Goal: Complete application form

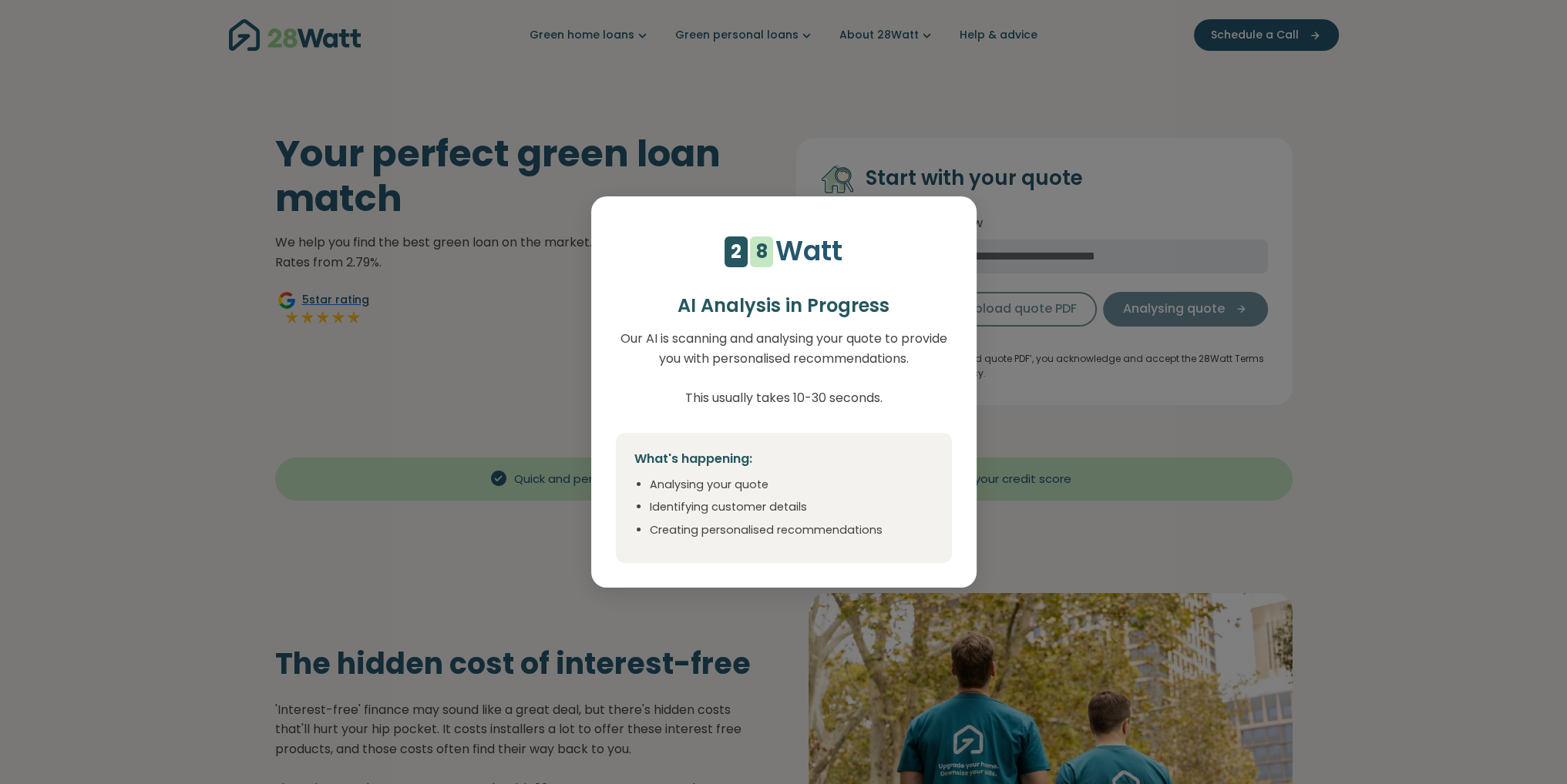
select select "***"
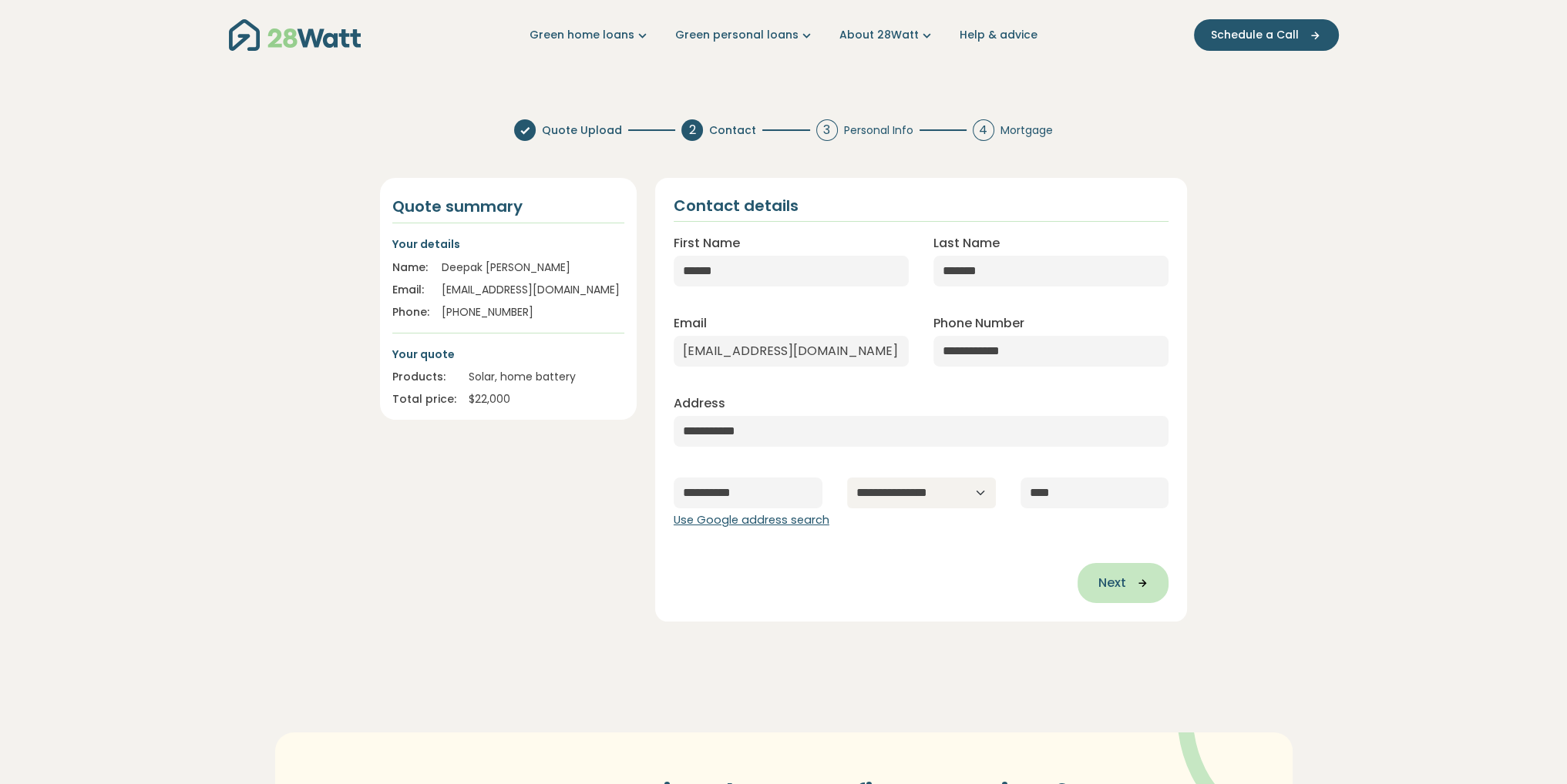
click at [1143, 585] on icon "button" at bounding box center [1136, 583] width 23 height 14
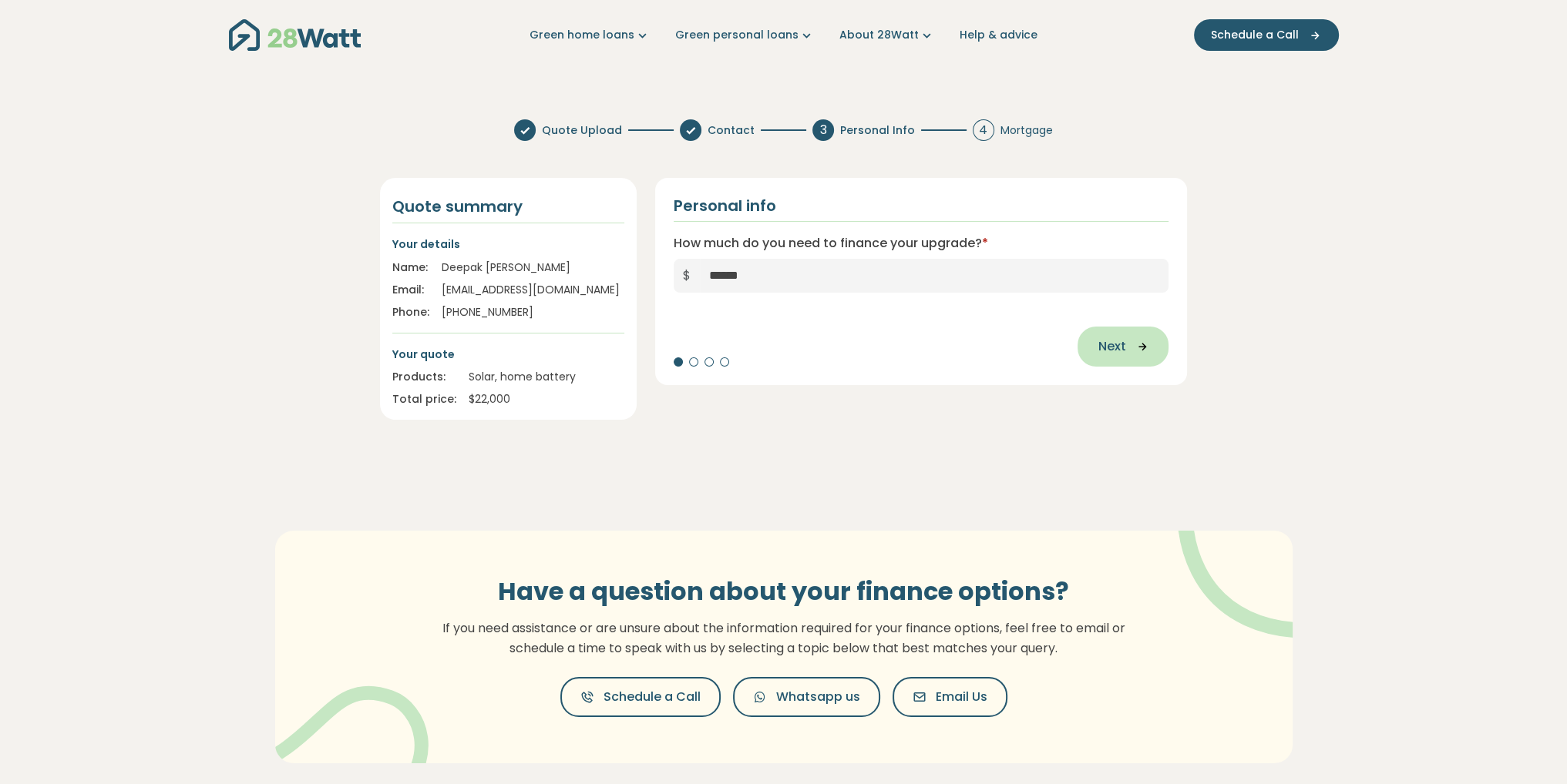
click at [1126, 336] on button "Next" at bounding box center [1122, 347] width 91 height 40
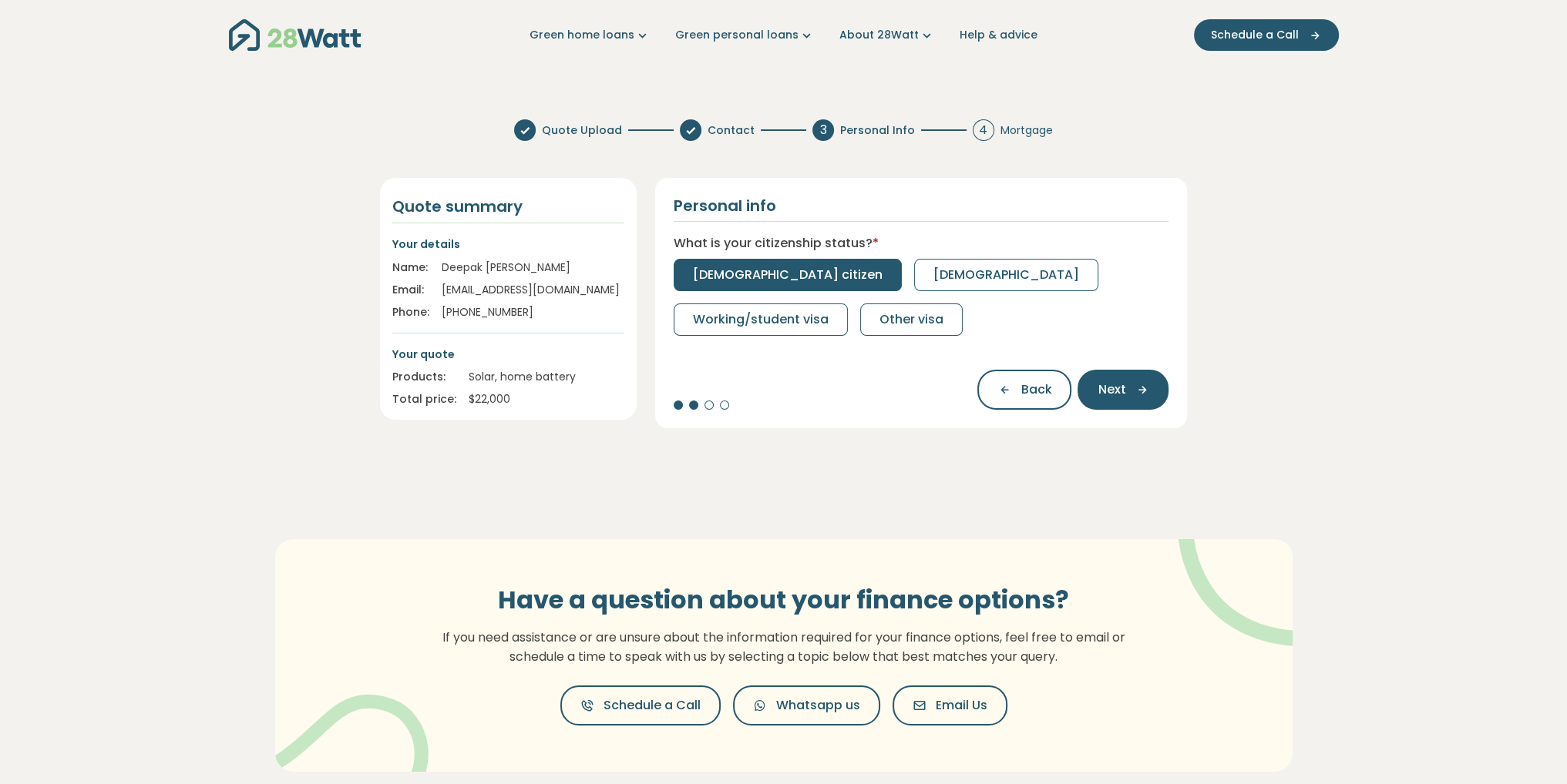
click at [750, 262] on button "Australian citizen" at bounding box center [787, 275] width 228 height 32
click at [853, 283] on span "Part-time" at bounding box center [829, 275] width 61 height 19
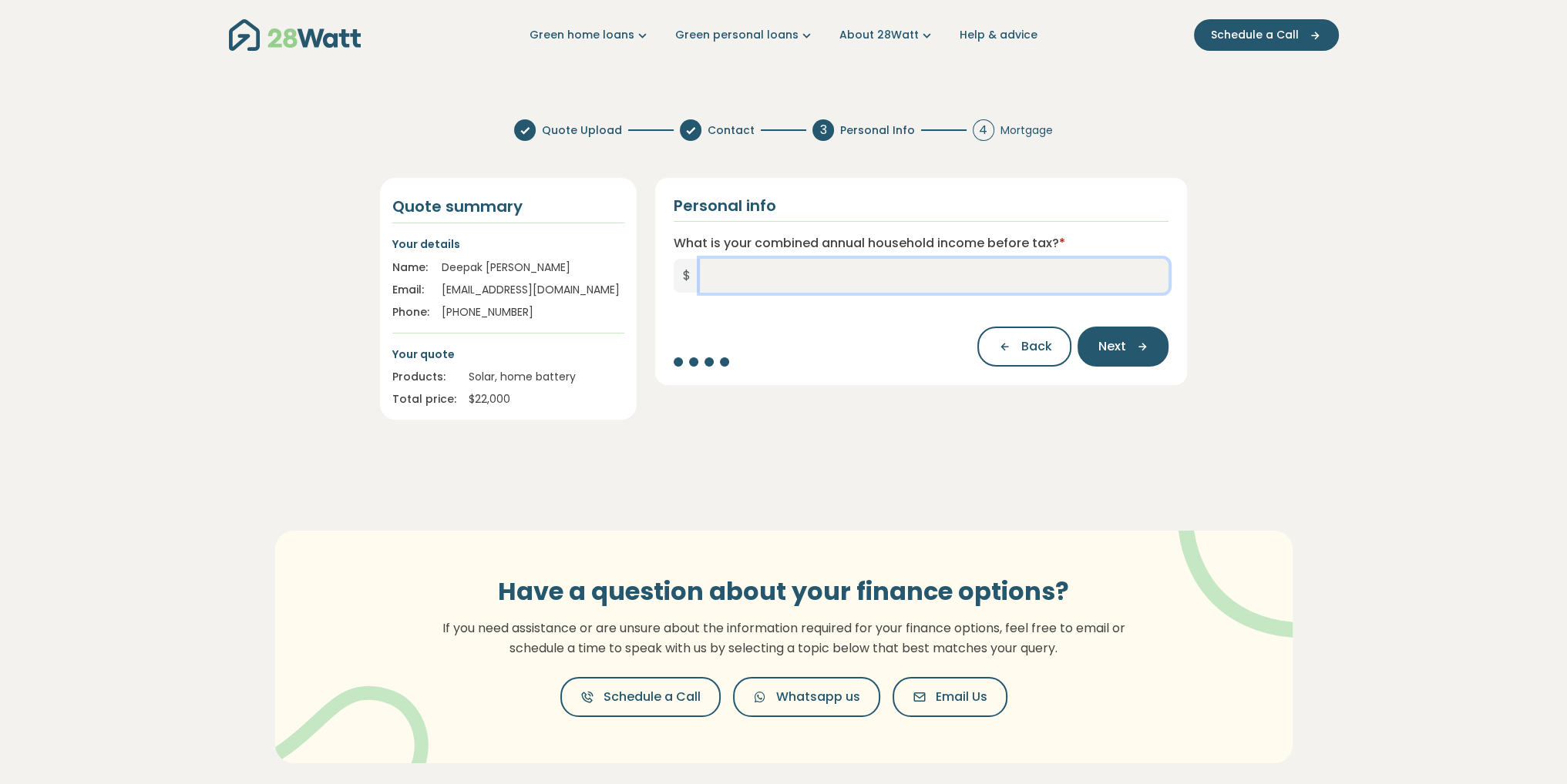
click at [759, 278] on input "What is your combined annual household income before tax? *" at bounding box center [934, 276] width 470 height 34
type input "*******"
click at [1132, 362] on button "Next" at bounding box center [1122, 347] width 91 height 40
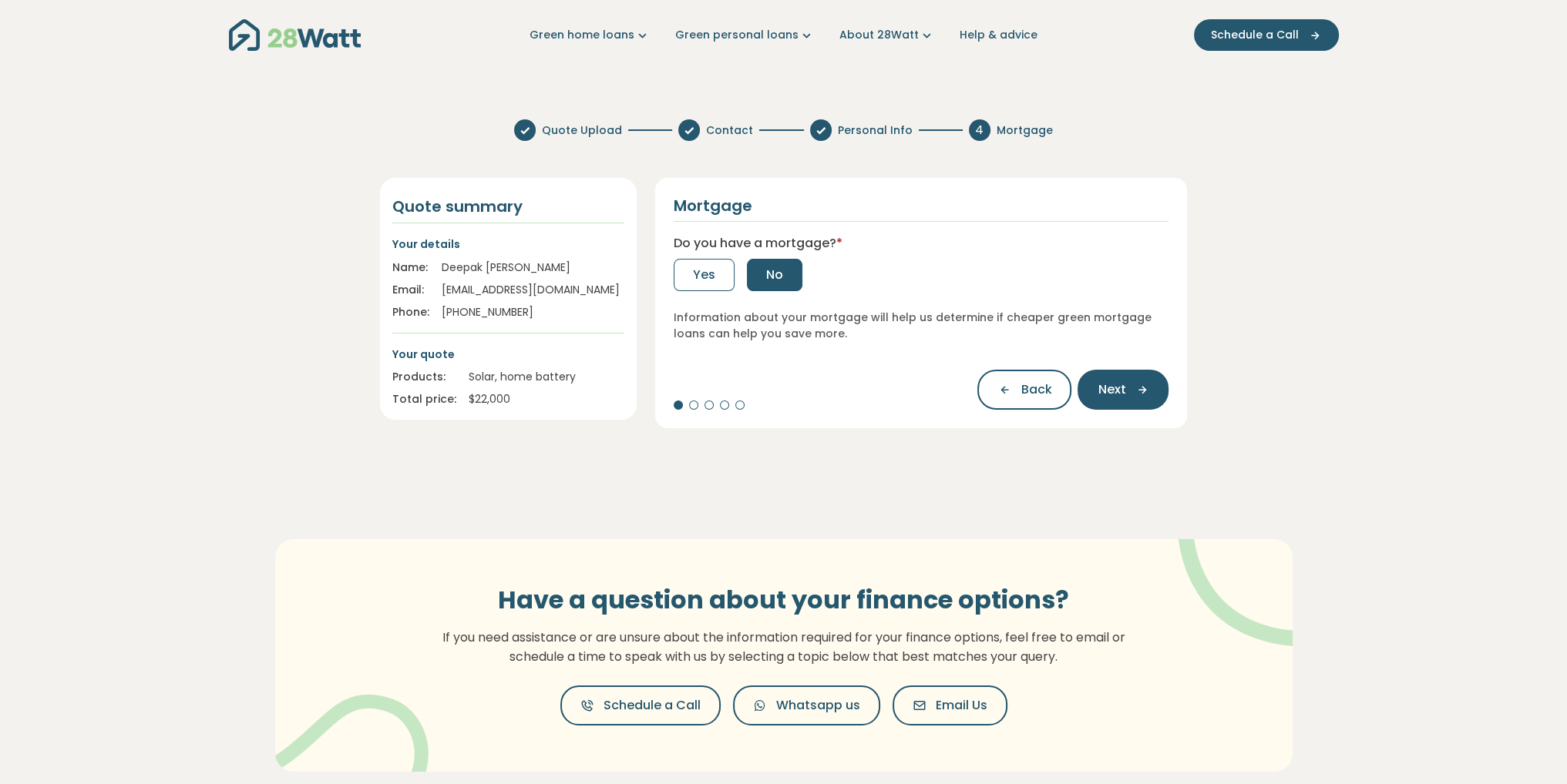
click at [777, 279] on span "No" at bounding box center [775, 275] width 17 height 19
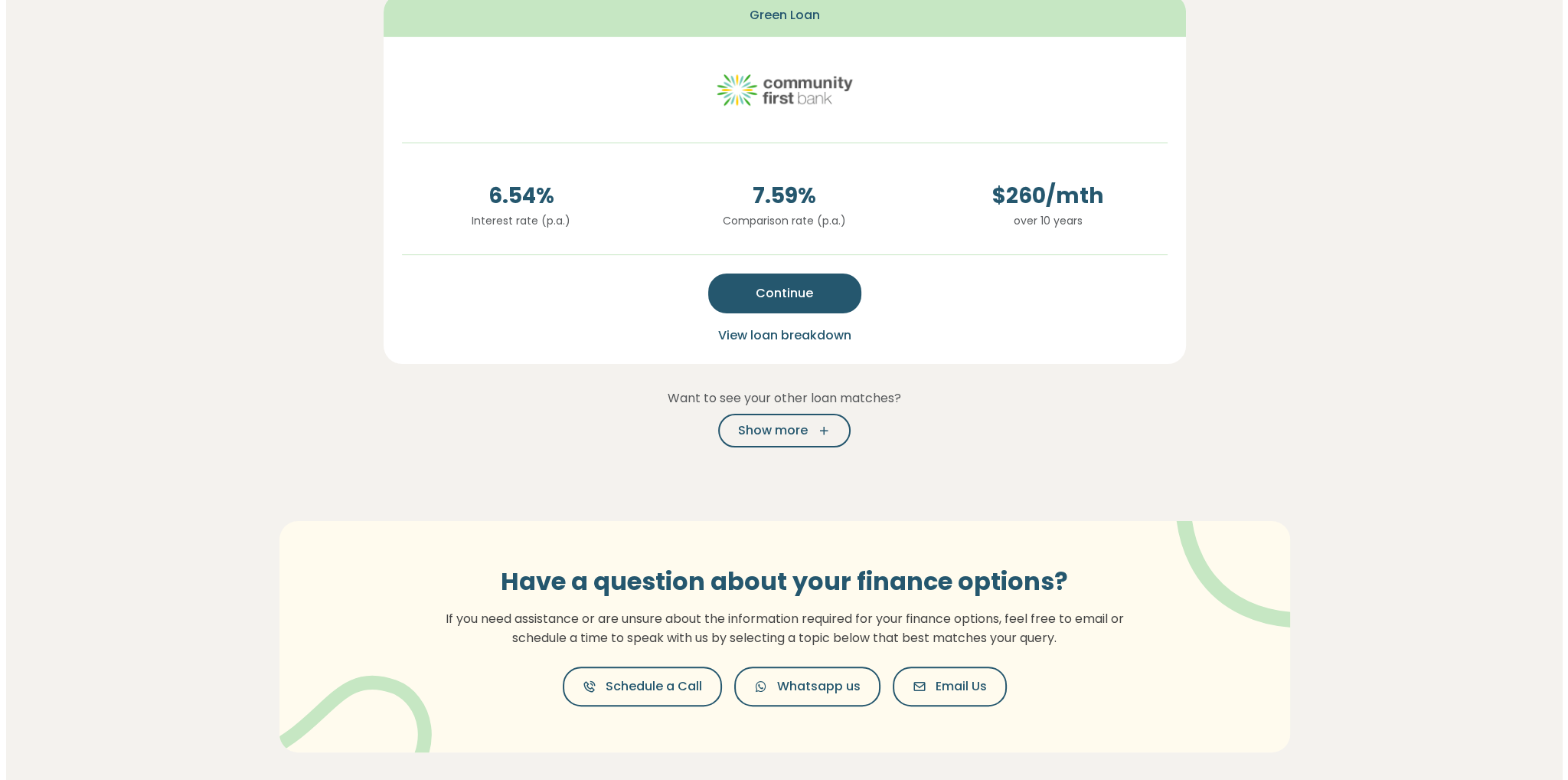
scroll to position [460, 0]
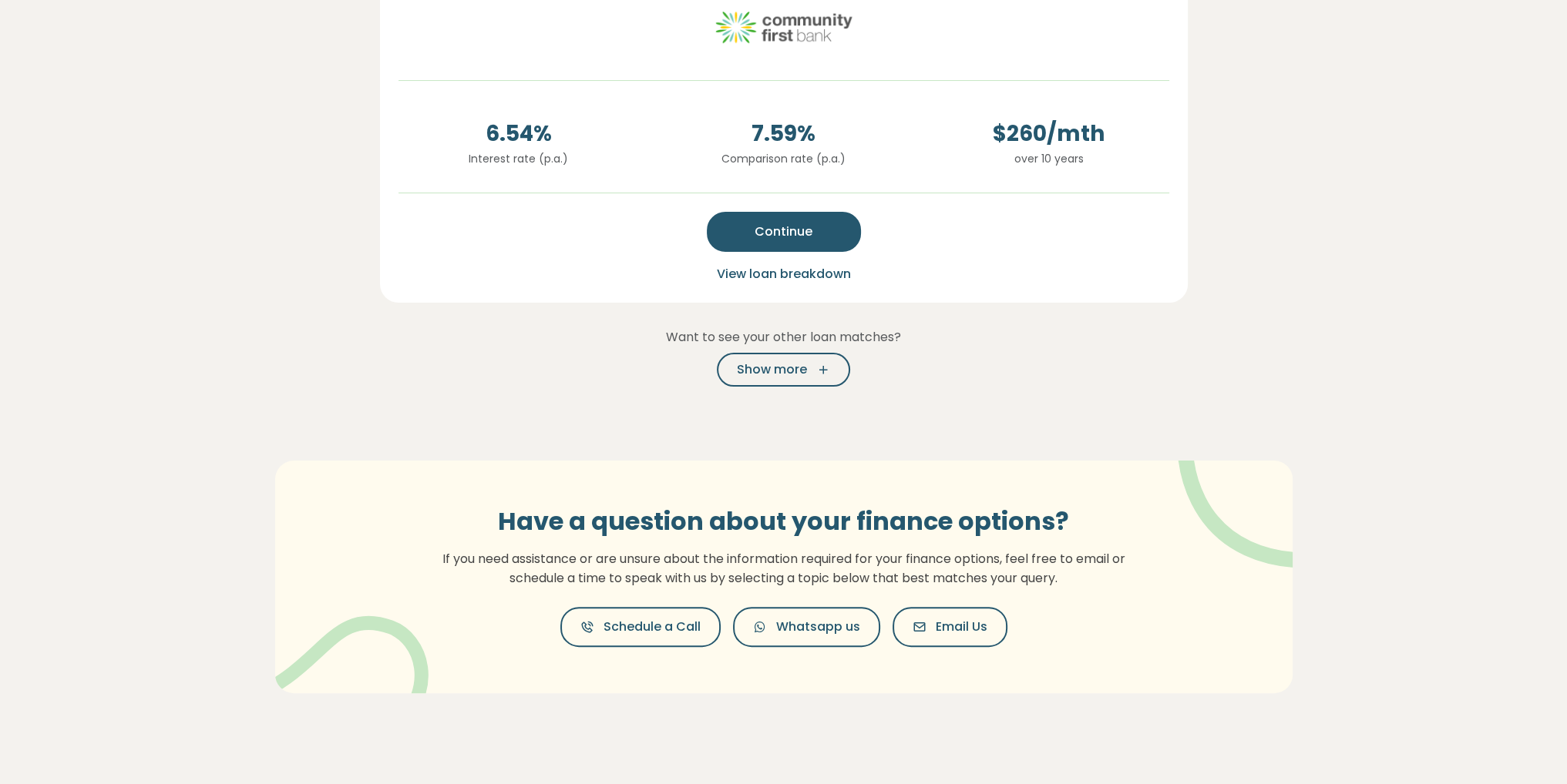
click at [840, 278] on span "View loan breakdown" at bounding box center [784, 274] width 134 height 18
